Goal: Task Accomplishment & Management: Manage account settings

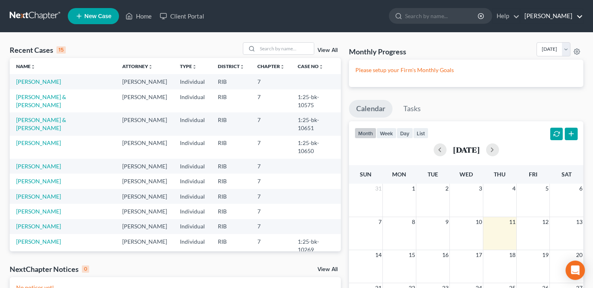
click at [571, 13] on link "[PERSON_NAME]" at bounding box center [551, 16] width 63 height 15
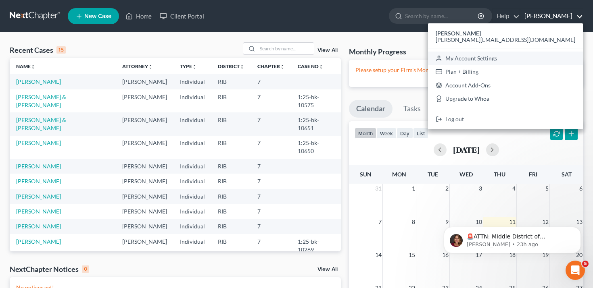
click at [541, 57] on link "My Account Settings" at bounding box center [505, 59] width 155 height 14
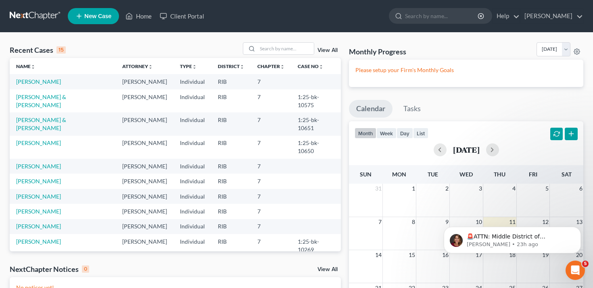
select select "24"
select select "41"
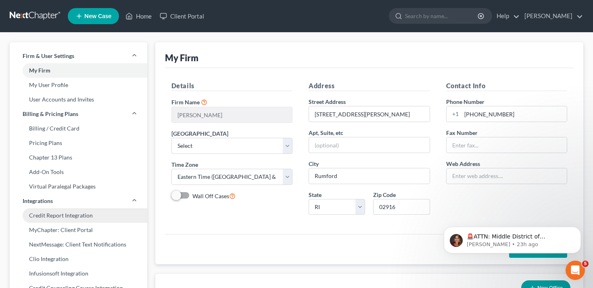
click at [85, 217] on link "Credit Report Integration" at bounding box center [79, 216] width 138 height 15
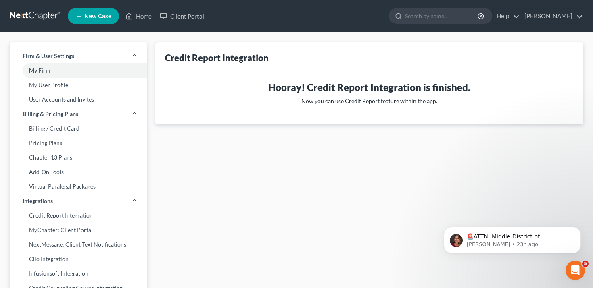
select select "71"
select select "24"
select select "41"
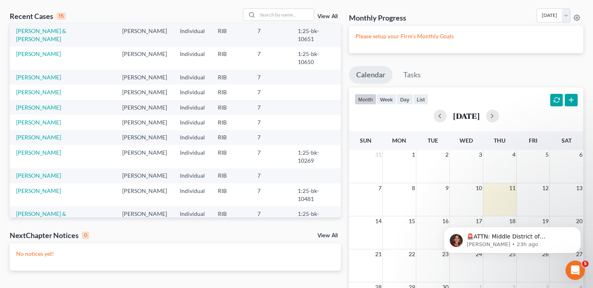
scroll to position [66, 0]
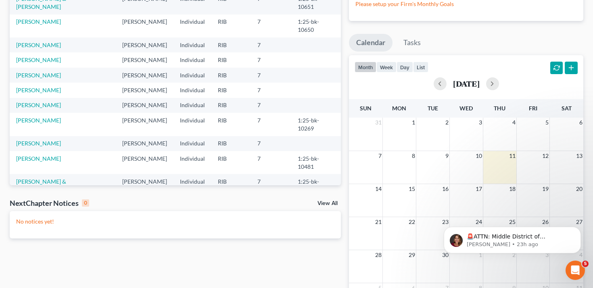
click at [43, 201] on link "[PERSON_NAME]" at bounding box center [38, 204] width 45 height 7
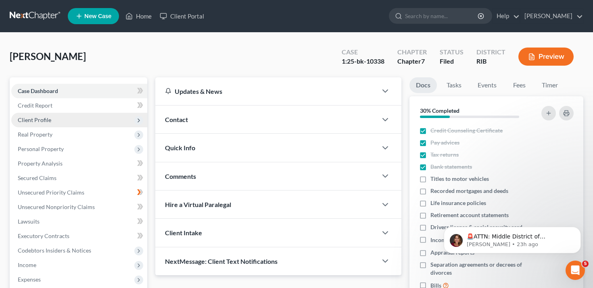
click at [78, 119] on span "Client Profile" at bounding box center [79, 120] width 136 height 15
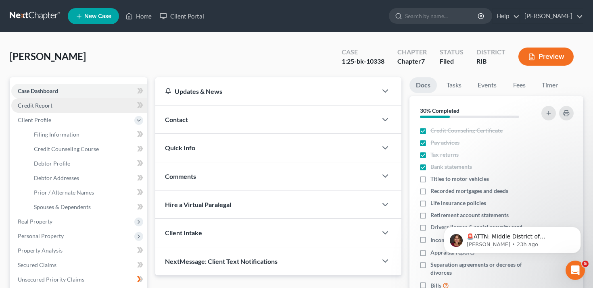
click at [77, 107] on link "Credit Report" at bounding box center [79, 105] width 136 height 15
